Goal: Task Accomplishment & Management: Manage account settings

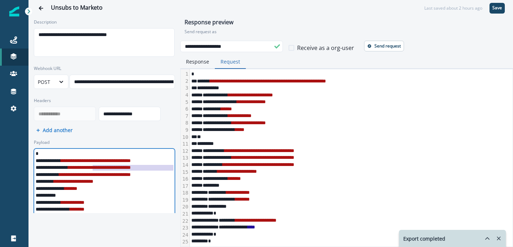
scroll to position [47, 0]
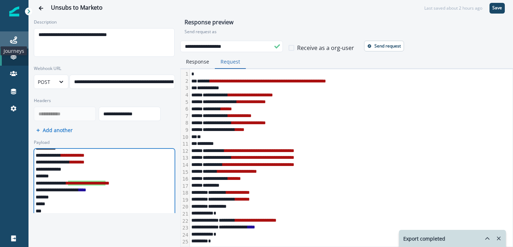
click at [16, 39] on icon at bounding box center [13, 39] width 7 height 7
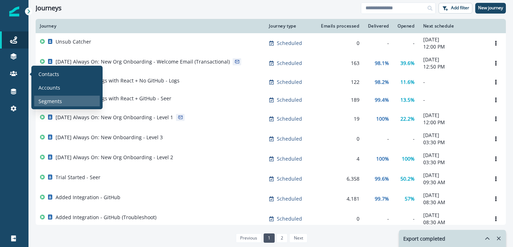
click at [46, 98] on p "Segments" at bounding box center [51, 100] width 24 height 7
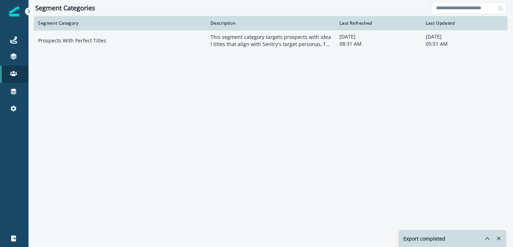
click at [100, 46] on td "Prospects With Perfect Titles" at bounding box center [120, 40] width 173 height 20
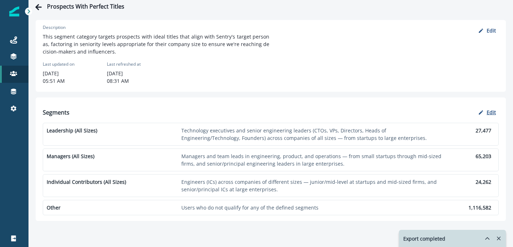
click at [486, 114] on button "Edit" at bounding box center [488, 112] width 24 height 12
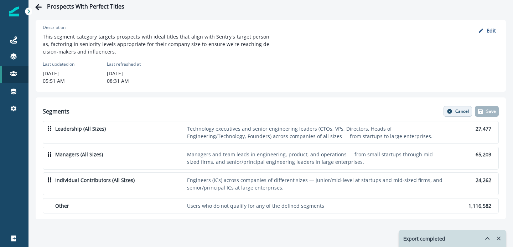
click at [456, 110] on p "Cancel" at bounding box center [463, 111] width 14 height 5
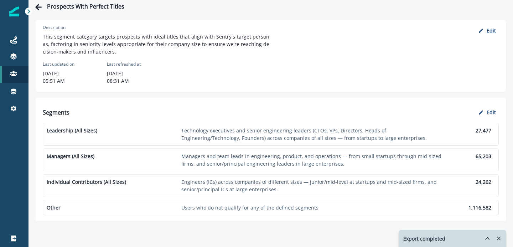
click at [487, 29] on button "Edit" at bounding box center [488, 30] width 24 height 12
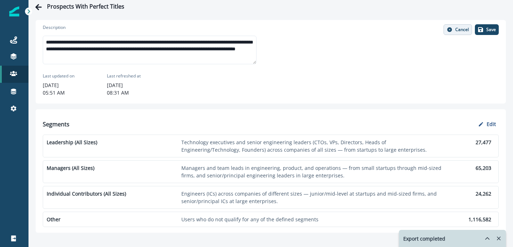
click at [463, 33] on button "Cancel" at bounding box center [458, 29] width 29 height 11
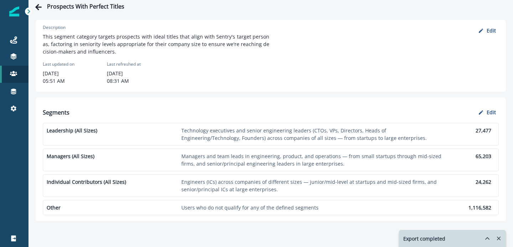
click at [263, 134] on p "Technology executives and senior engineering leaders (CTOs, VPs, Directors, Hea…" at bounding box center [312, 134] width 263 height 15
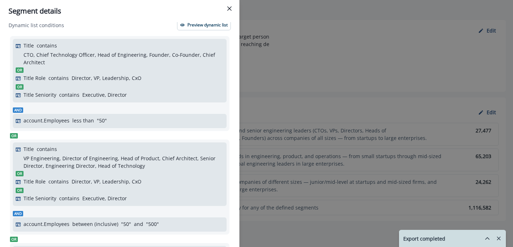
click at [99, 91] on p "Executive, Director" at bounding box center [104, 94] width 45 height 7
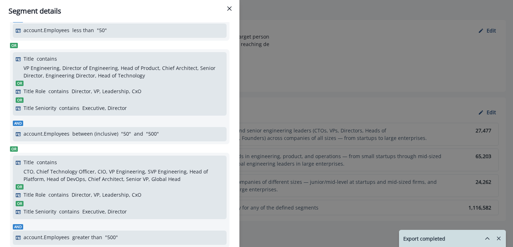
scroll to position [164, 0]
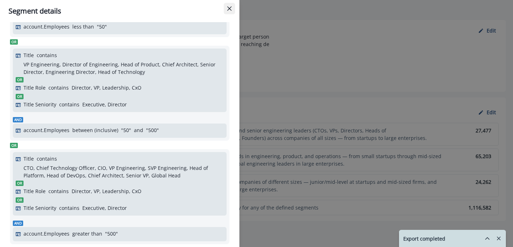
click at [229, 7] on icon "Close" at bounding box center [229, 8] width 4 height 4
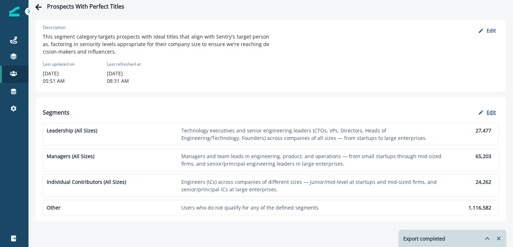
click at [487, 113] on button "Edit" at bounding box center [488, 112] width 24 height 12
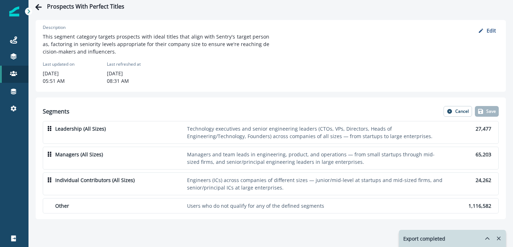
click at [71, 131] on p "Leadership (All Sizes)" at bounding box center [119, 128] width 129 height 7
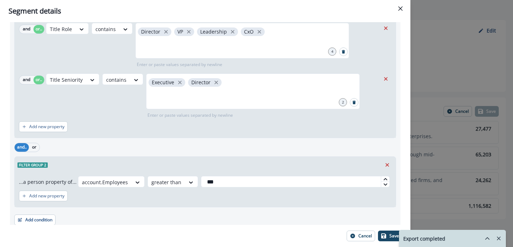
scroll to position [881, 0]
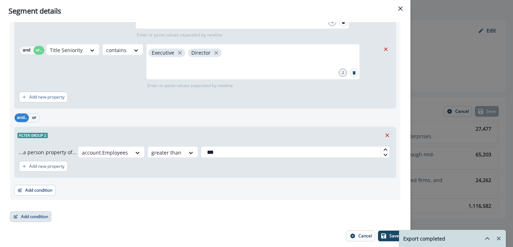
click at [35, 217] on button "Add condition" at bounding box center [30, 216] width 41 height 11
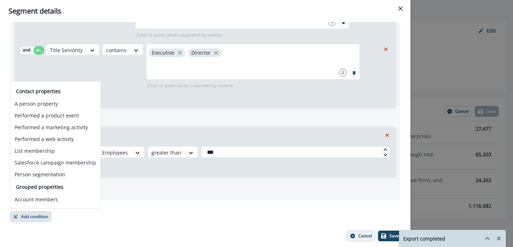
click at [359, 238] on button "Cancel" at bounding box center [361, 235] width 29 height 11
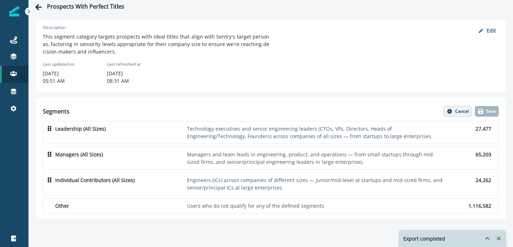
click at [456, 111] on p "Cancel" at bounding box center [463, 111] width 14 height 5
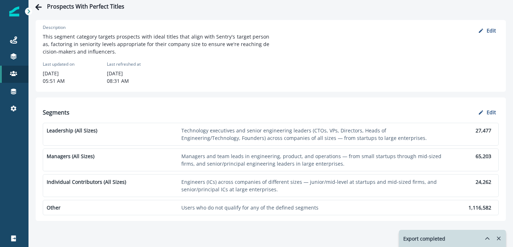
click at [244, 71] on div "Description This segment category targets prospects with ideal titles that alig…" at bounding box center [156, 55] width 227 height 63
click at [38, 7] on icon "Go back" at bounding box center [38, 7] width 6 height 6
